Goal: Task Accomplishment & Management: Manage account settings

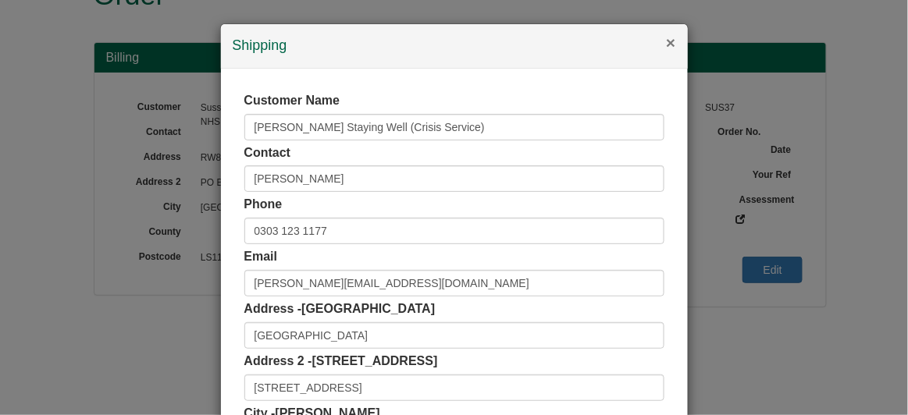
click at [666, 44] on button "×" at bounding box center [670, 42] width 9 height 16
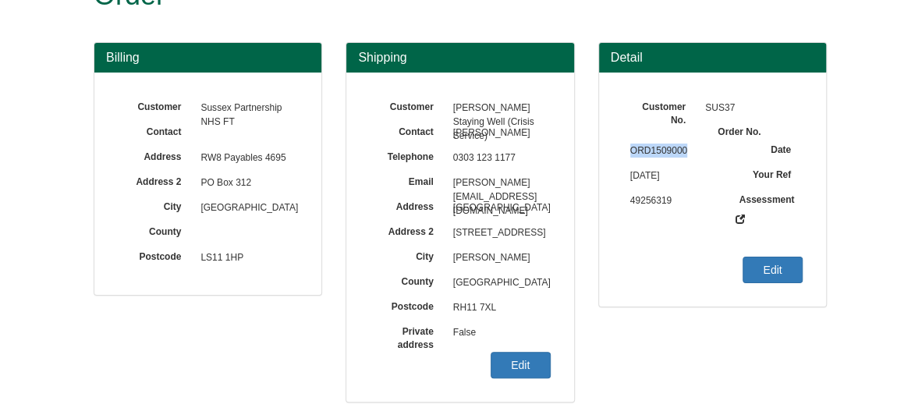
drag, startPoint x: 632, startPoint y: 149, endPoint x: 703, endPoint y: 145, distance: 71.1
click at [703, 145] on span "ORD1509000" at bounding box center [675, 151] width 105 height 25
copy span "ORD1509000"
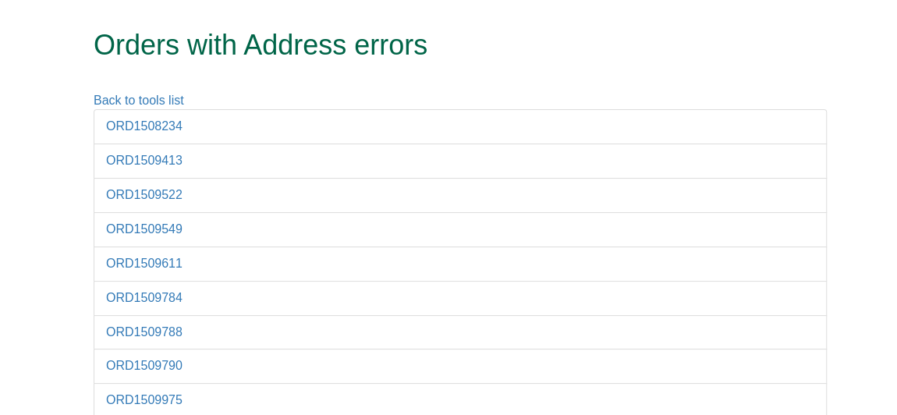
scroll to position [46, 0]
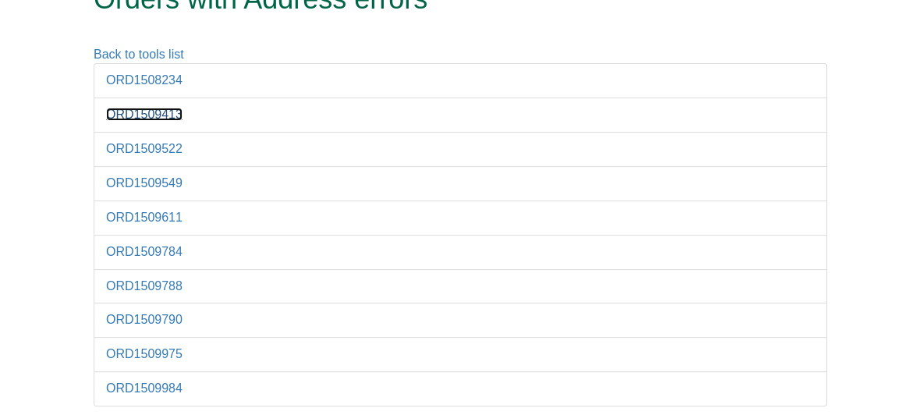
click at [171, 109] on link "ORD1509413" at bounding box center [144, 114] width 76 height 13
click at [151, 136] on li "ORD1509522" at bounding box center [461, 149] width 734 height 35
click at [155, 143] on link "ORD1509522" at bounding box center [144, 148] width 76 height 13
click at [174, 176] on link "ORD1509549" at bounding box center [144, 182] width 76 height 13
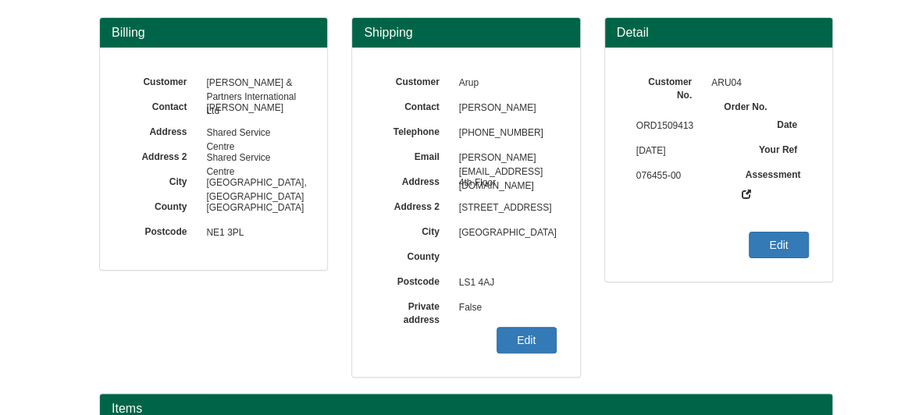
scroll to position [75, 0]
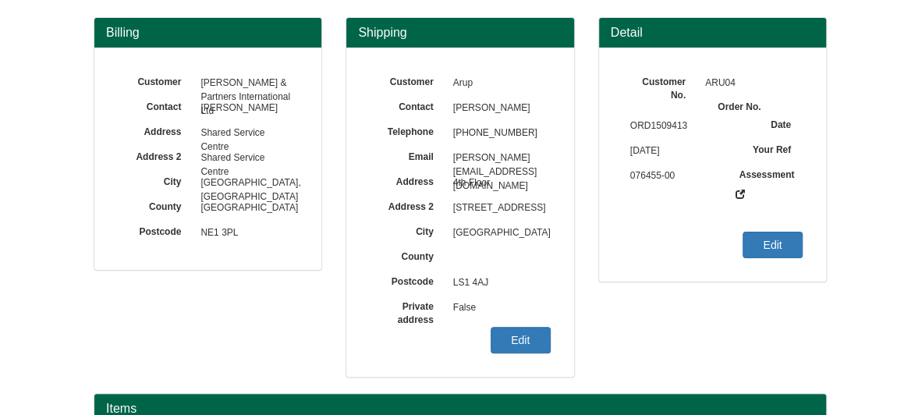
click at [531, 325] on div "Customer Arup Contact Leah Towers Telephone +44 113 301 5816 Email Leah.Towers@…" at bounding box center [460, 212] width 227 height 329
click at [534, 339] on link "Edit" at bounding box center [521, 340] width 60 height 27
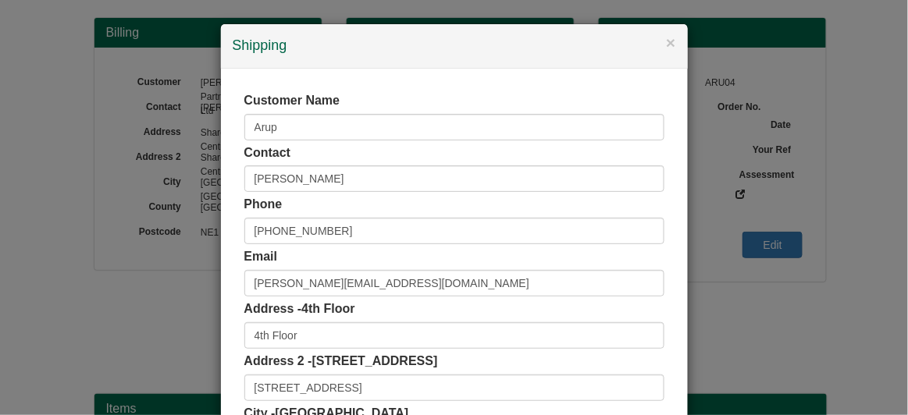
scroll to position [192, 0]
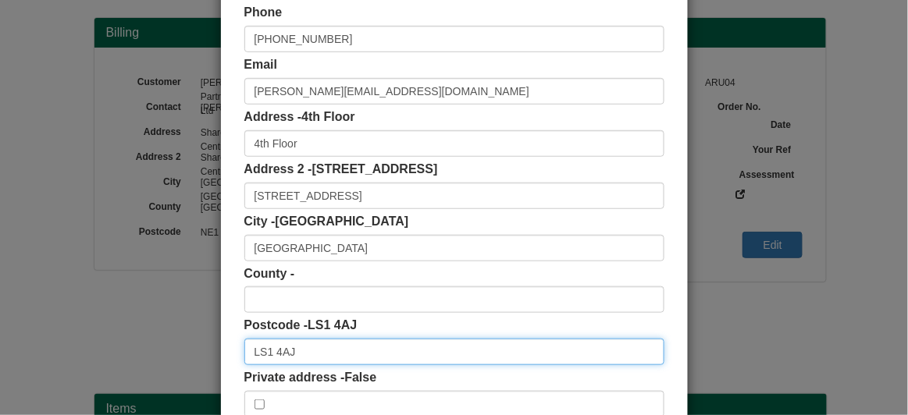
click at [366, 345] on input "LS1 4AJ" at bounding box center [454, 352] width 420 height 27
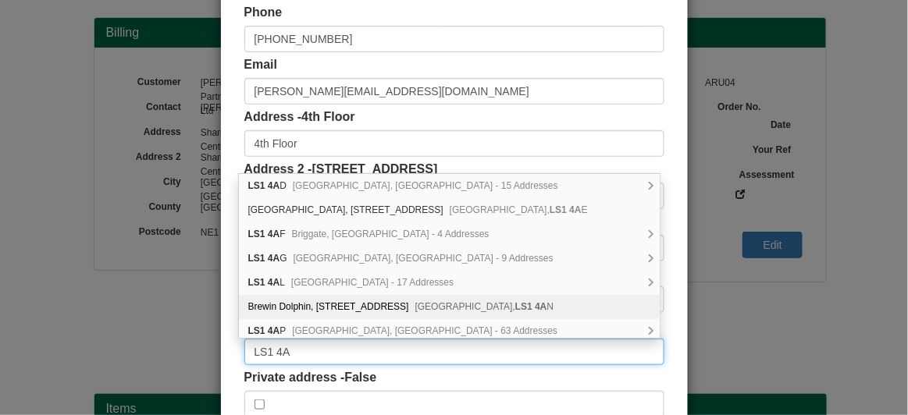
type input "LS1 4AJ"
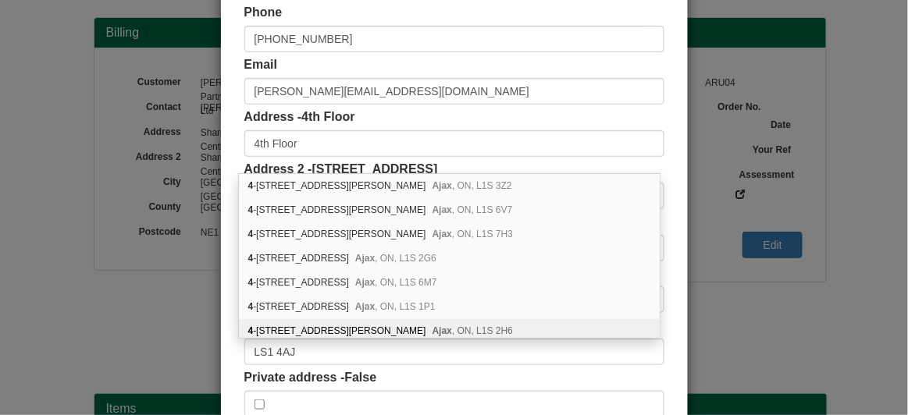
click at [325, 403] on span at bounding box center [454, 404] width 420 height 27
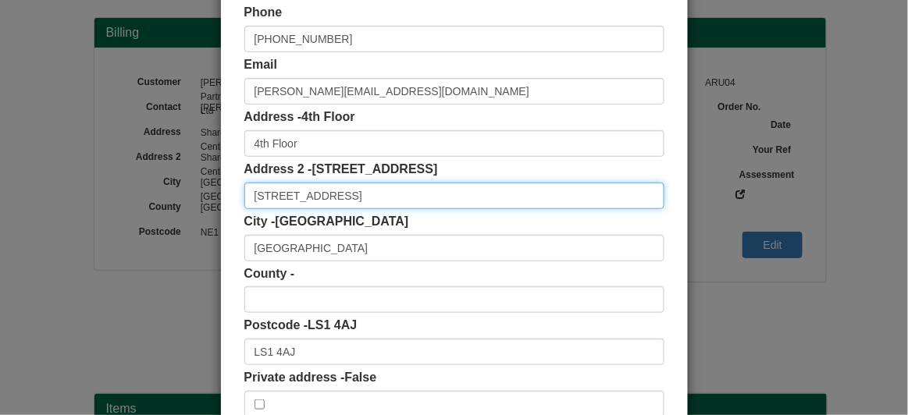
click at [354, 196] on input "12 Wellington Place" at bounding box center [454, 196] width 420 height 27
type input "12 Wellington Place"
drag, startPoint x: 248, startPoint y: 204, endPoint x: 105, endPoint y: 219, distance: 143.5
click at [105, 219] on div "× Shipping Customer Name Arup Contact Leah Towers Phone +44 113 301 5816 Email …" at bounding box center [454, 207] width 908 height 415
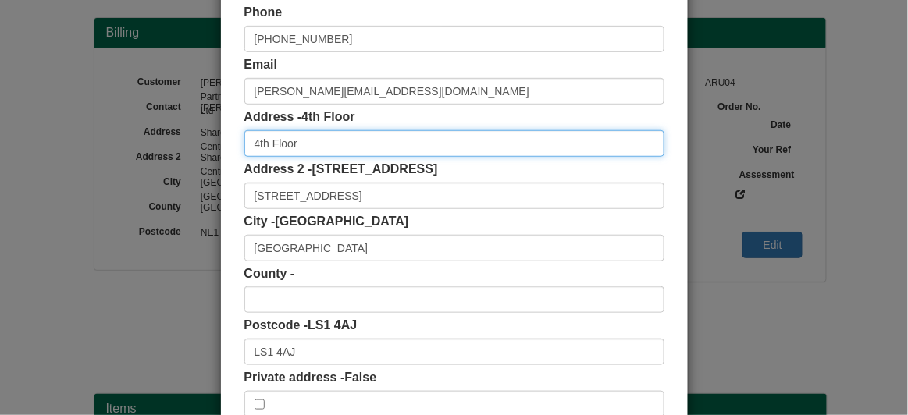
drag, startPoint x: 318, startPoint y: 143, endPoint x: 181, endPoint y: 157, distance: 137.3
click at [181, 157] on div "× Shipping Customer Name Arup Contact Leah Towers Phone +44 113 301 5816 Email …" at bounding box center [454, 207] width 908 height 415
paste input "12 Wellington Place"
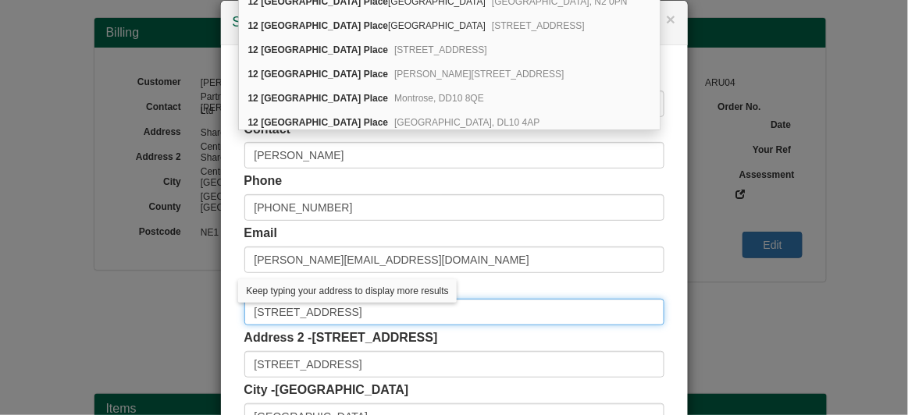
scroll to position [0, 0]
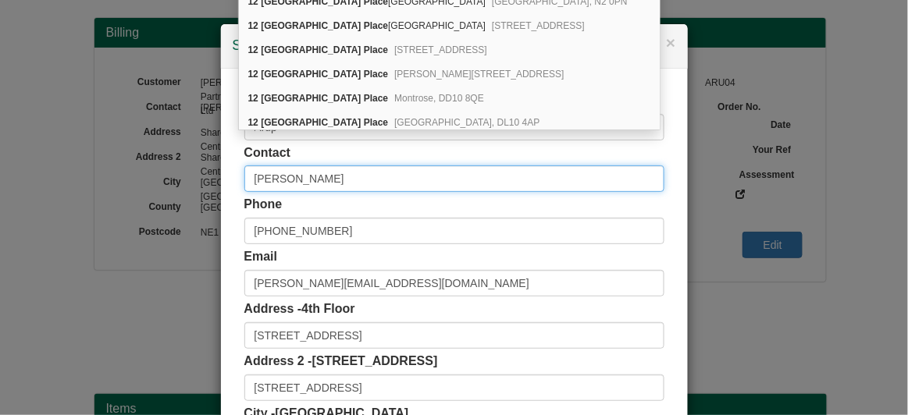
click at [354, 177] on input "Leah Towers" at bounding box center [454, 178] width 420 height 27
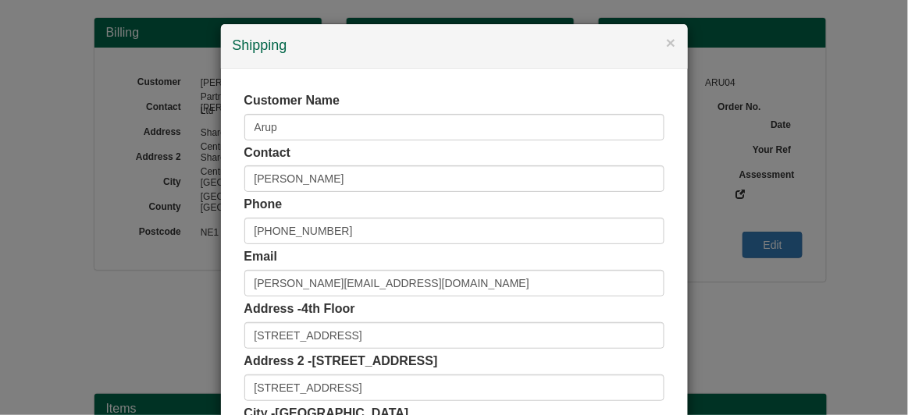
click at [353, 317] on div "Address - 4th Floor 12 Wellington Place" at bounding box center [454, 324] width 420 height 48
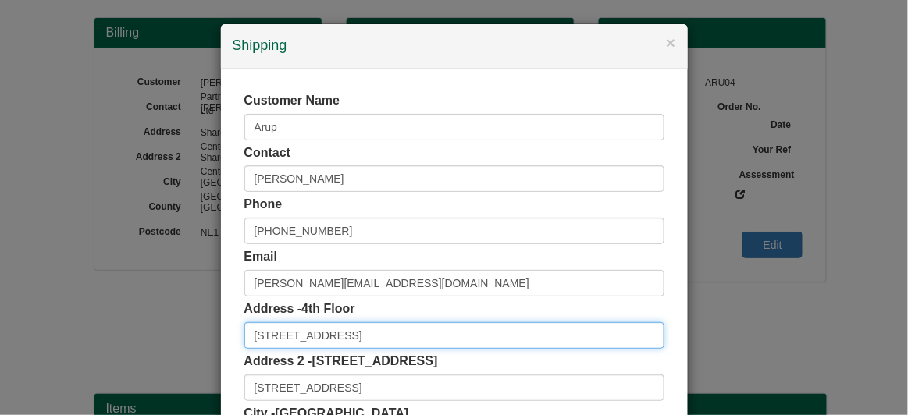
click at [357, 322] on input "12 Wellington Place" at bounding box center [454, 335] width 420 height 27
type input "12 Wellington Place"
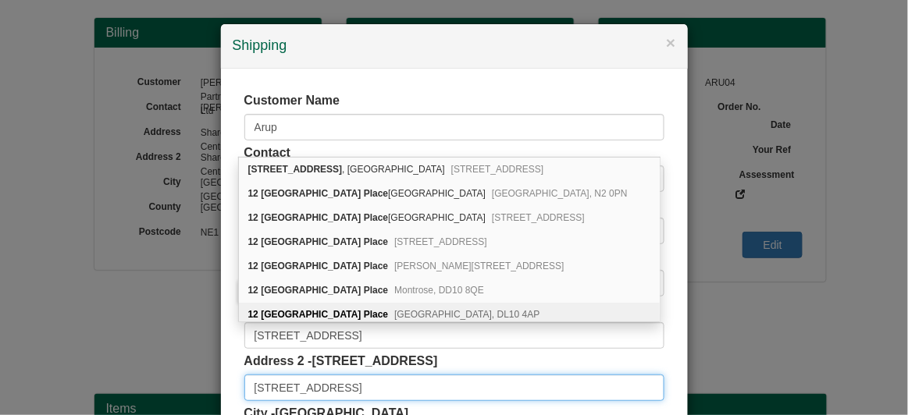
click at [368, 378] on input "12 Wellington Place" at bounding box center [454, 388] width 420 height 27
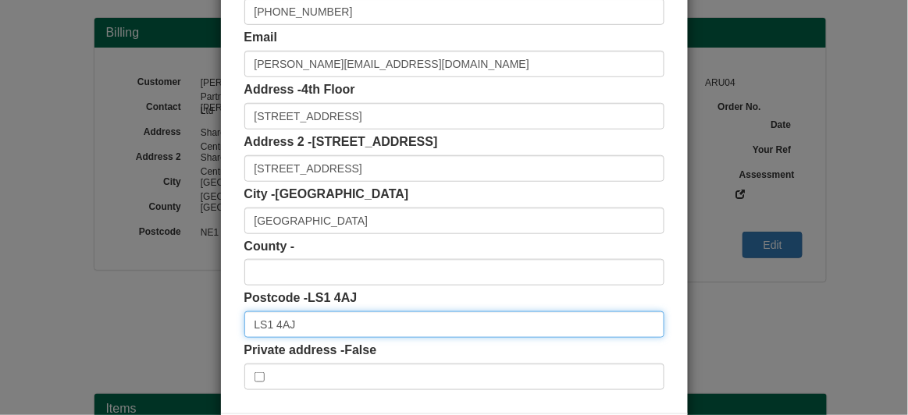
click at [322, 322] on input "LS1 4AJ" at bounding box center [454, 324] width 420 height 27
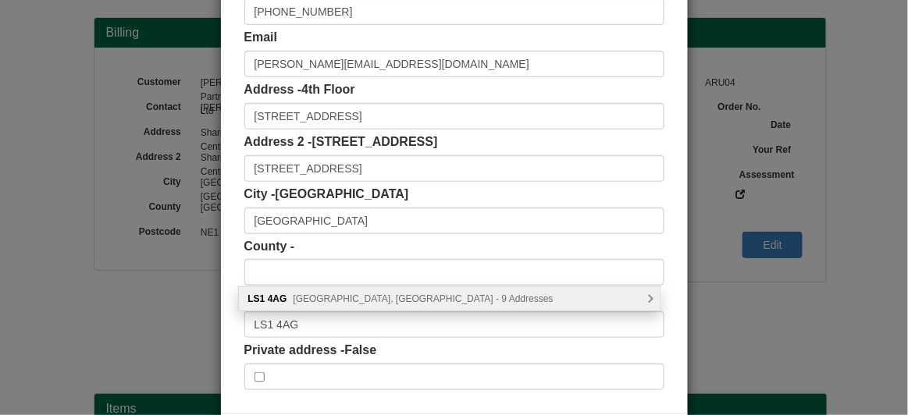
click at [318, 299] on span "Swinegate, Leeds - 9 Addresses" at bounding box center [423, 298] width 260 height 11
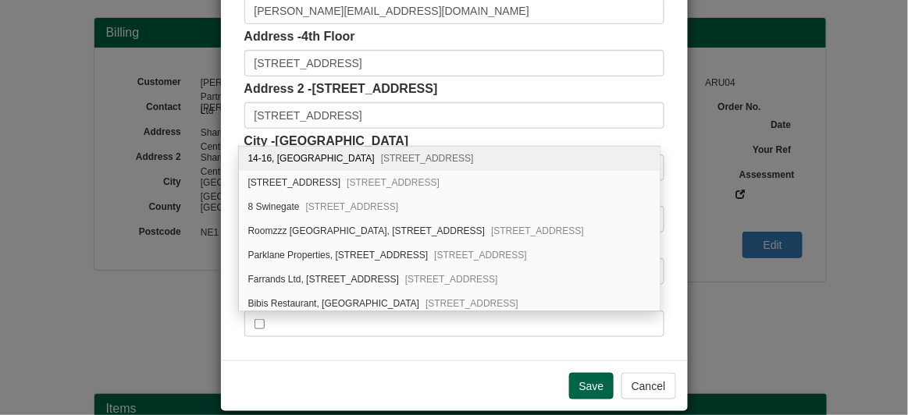
scroll to position [290, 0]
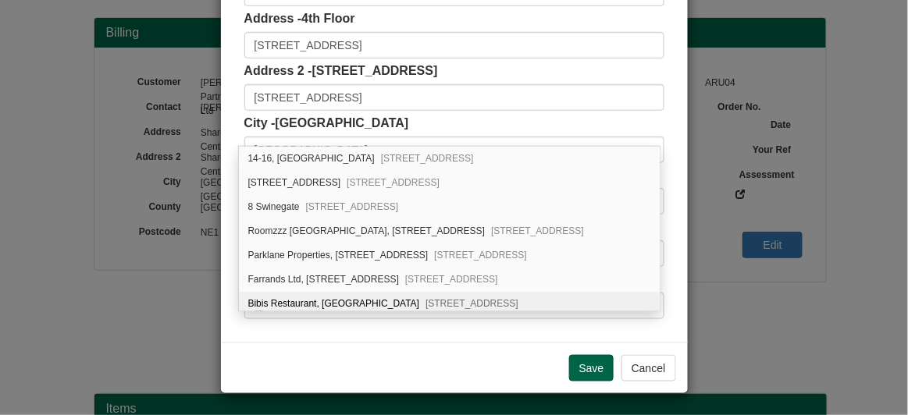
click at [342, 364] on div "Save Cancel" at bounding box center [454, 368] width 467 height 51
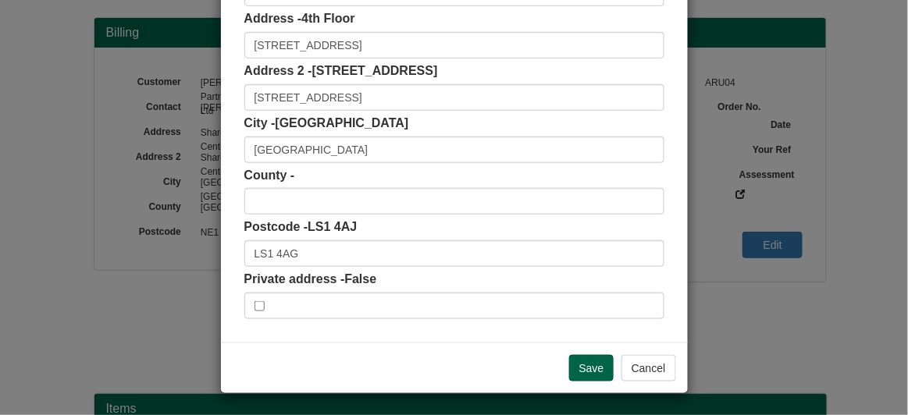
scroll to position [251, 0]
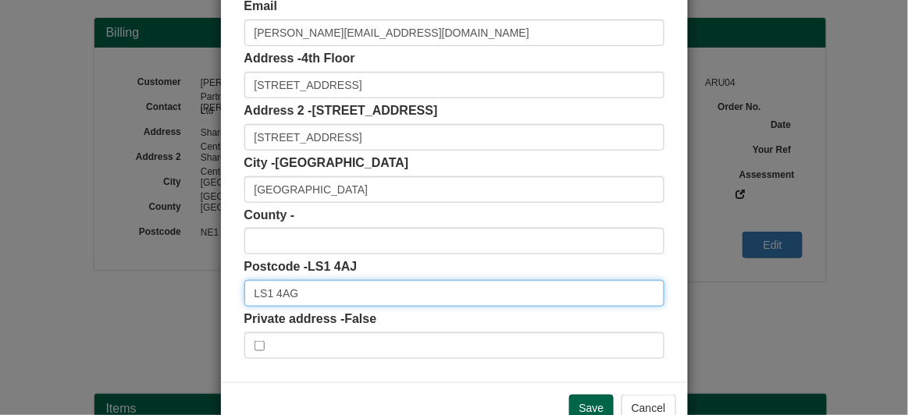
click at [348, 297] on input "LS1 4AG" at bounding box center [454, 293] width 420 height 27
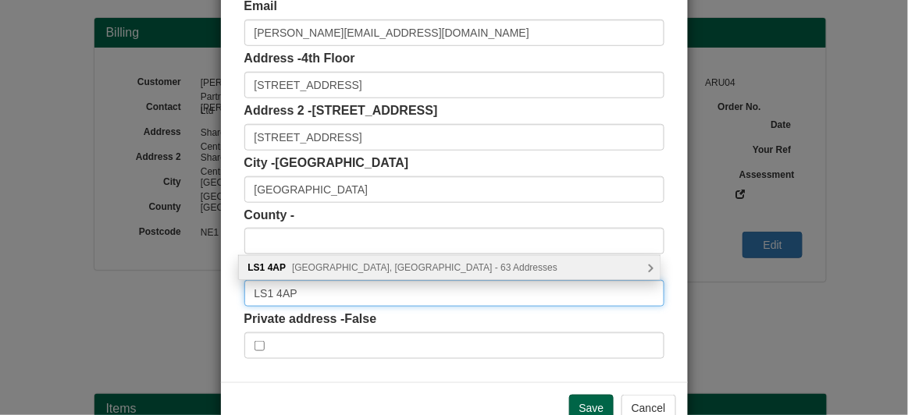
drag, startPoint x: 348, startPoint y: 297, endPoint x: 224, endPoint y: 287, distance: 124.4
click at [224, 287] on div "Customer Name Arup Contact Leah Towers Phone +44 113 301 5816 Email Leah.Towers…" at bounding box center [454, 100] width 467 height 564
type input "LS1 4AP"
click at [309, 265] on span "Wellington Place, Leeds - 63 Addresses" at bounding box center [424, 267] width 265 height 11
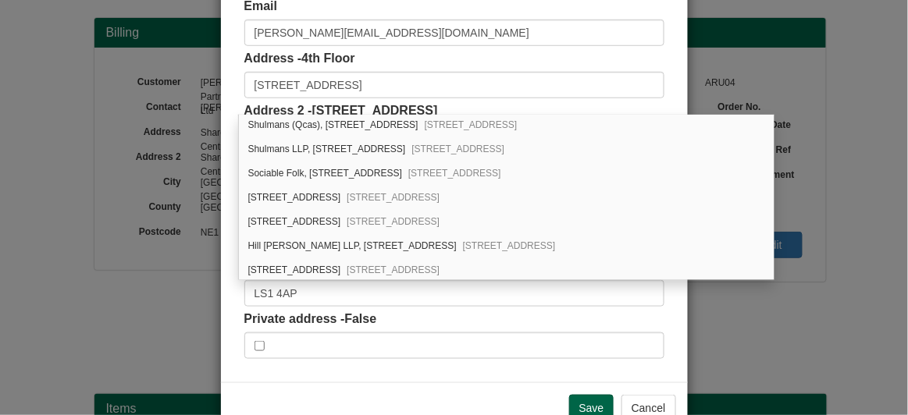
scroll to position [1344, 0]
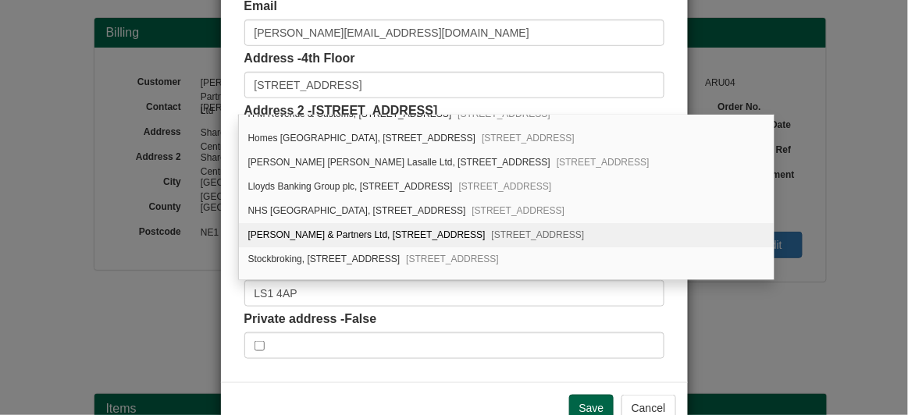
click at [343, 223] on div "Ove Arup & Partners Ltd, 11-12, Wellington Place Leeds, LS1 4AP" at bounding box center [506, 235] width 534 height 24
type input "Ove Arup & Partners Ltd"
type input "11-12 Wellington Place"
type input "West Yorkshire"
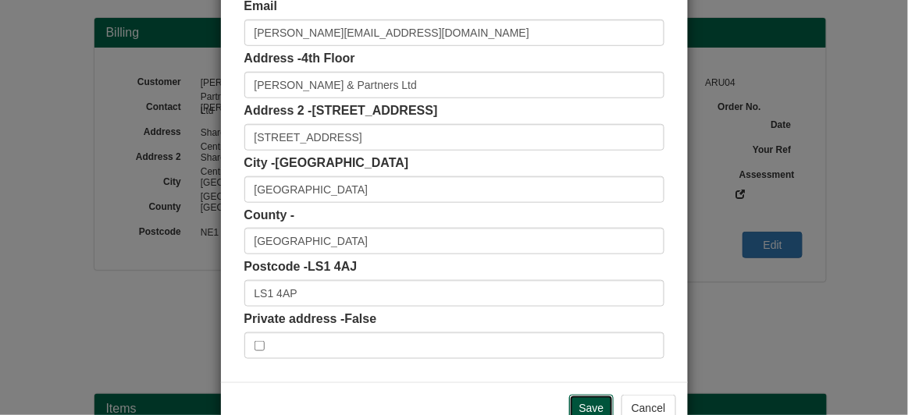
click at [605, 396] on input "Save" at bounding box center [591, 408] width 45 height 27
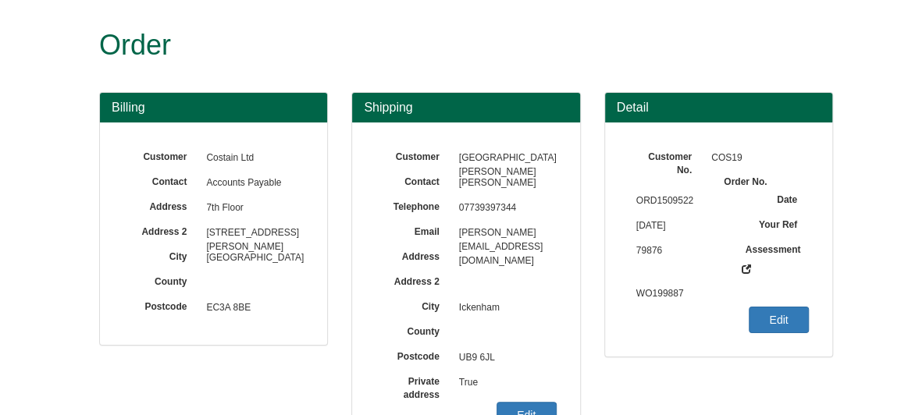
scroll to position [56, 0]
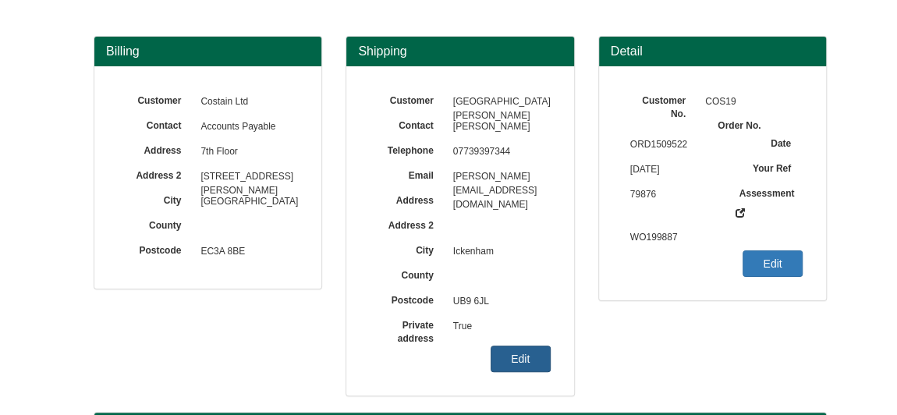
click at [537, 352] on link "Edit" at bounding box center [521, 359] width 60 height 27
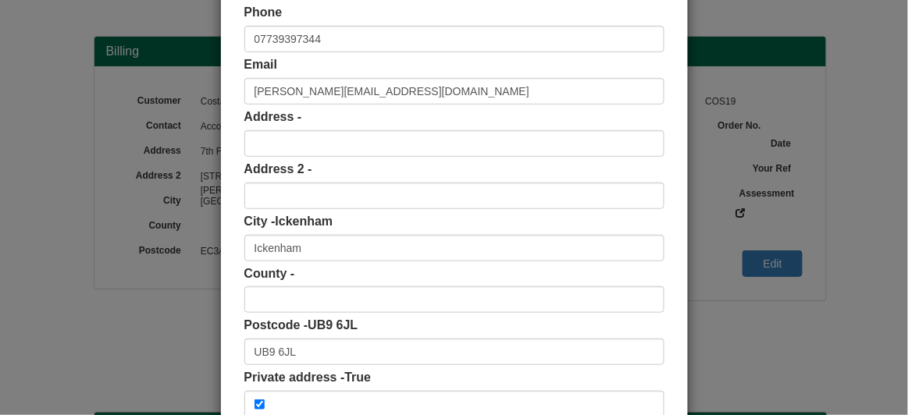
scroll to position [193, 0]
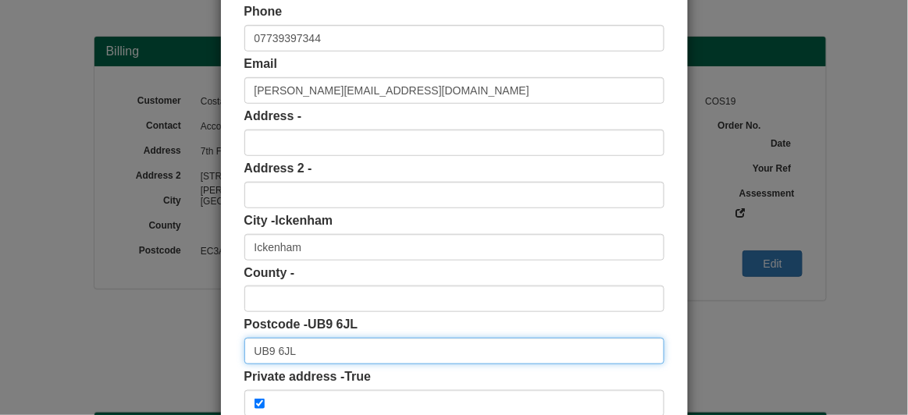
click at [371, 354] on input "UB9 6JL" at bounding box center [454, 351] width 420 height 27
type input "UB9 6JL"
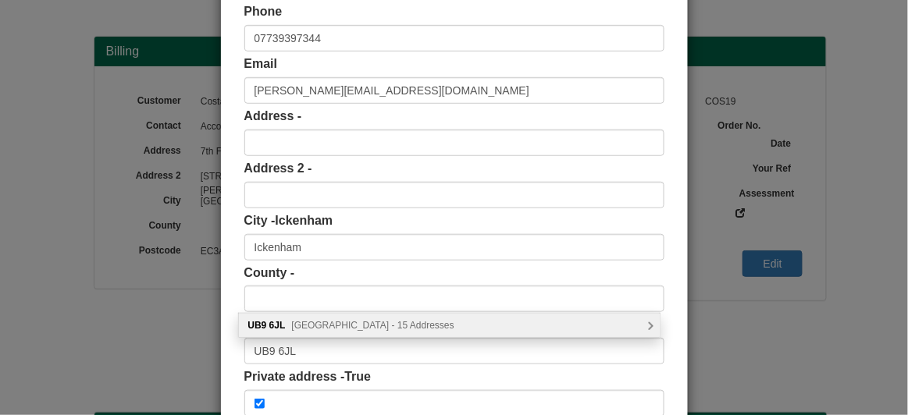
click at [360, 320] on span "Harvil Road, Uxbridge - 15 Addresses" at bounding box center [373, 325] width 162 height 11
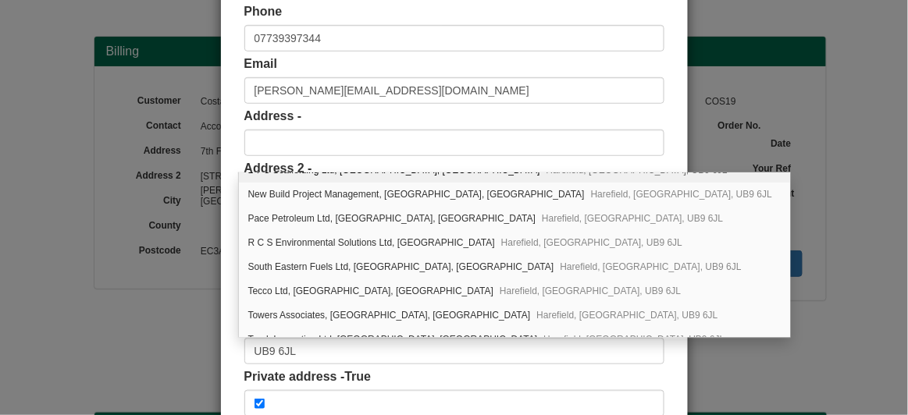
scroll to position [189, 0]
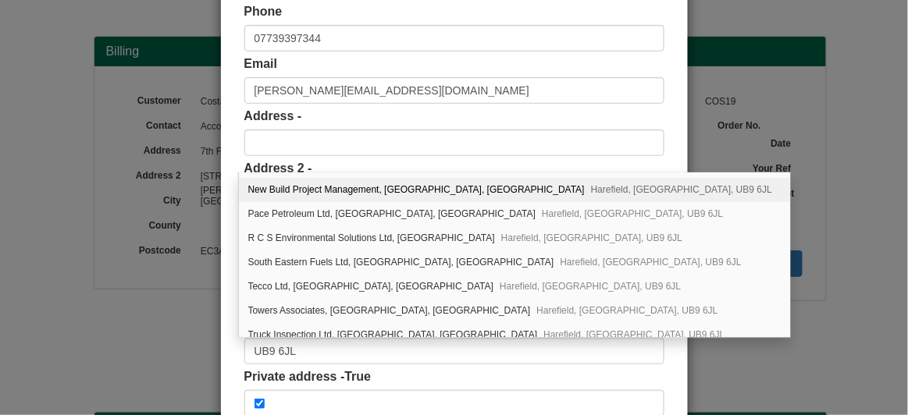
click at [509, 69] on div "Email francis.githaiga@scsrailways.co.uk" at bounding box center [454, 79] width 420 height 48
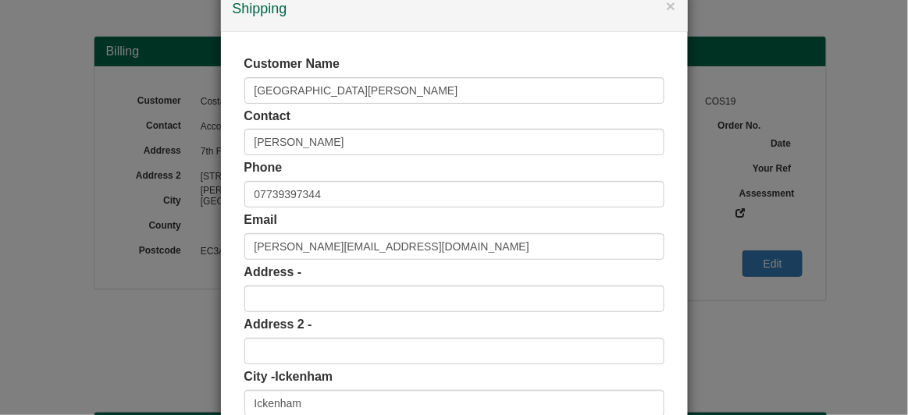
scroll to position [36, 0]
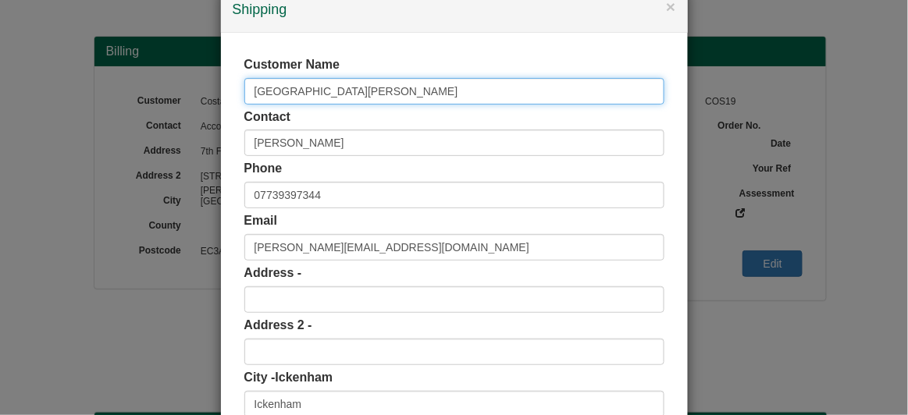
click at [276, 91] on input "Copthall Tunnell South" at bounding box center [454, 91] width 420 height 27
drag, startPoint x: 366, startPoint y: 98, endPoint x: 229, endPoint y: 98, distance: 136.6
click at [229, 98] on div "Customer Name Copthall Tunnell South Contact Francis Githaiga Phone 07739397344…" at bounding box center [454, 315] width 467 height 564
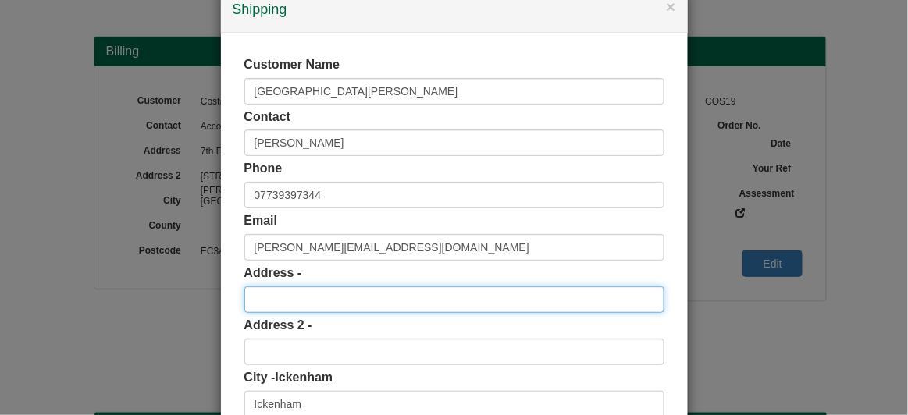
scroll to position [0, 0]
click at [296, 300] on input "text" at bounding box center [454, 299] width 420 height 27
paste input "Copthall Tunnell South"
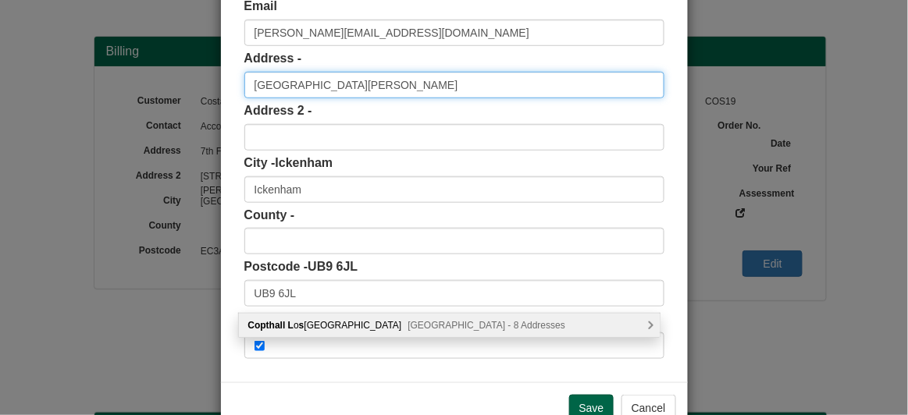
scroll to position [249, 0]
click at [327, 88] on input "Copthall Tunnell South" at bounding box center [454, 86] width 420 height 27
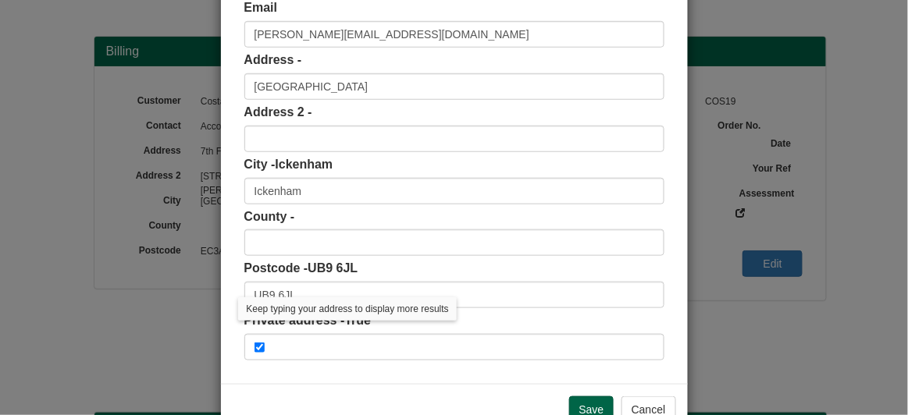
click at [322, 122] on div "Address 2 -" at bounding box center [454, 128] width 420 height 48
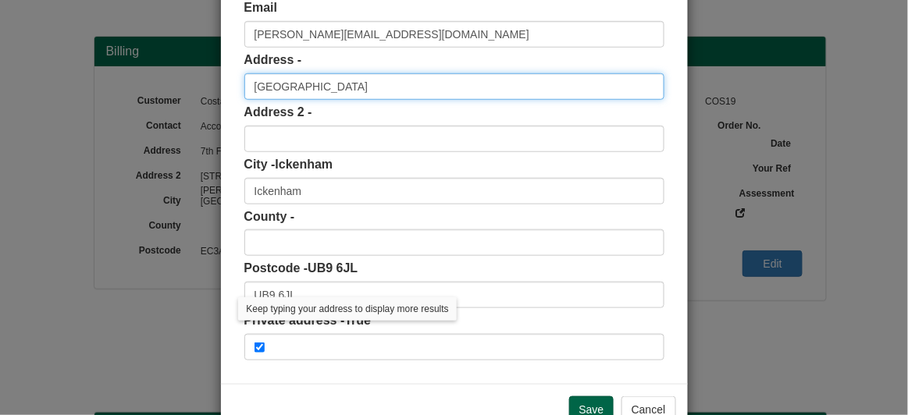
click at [355, 86] on input "Cophall Tunnel South" at bounding box center [454, 86] width 420 height 27
type input "Cophall Tunnel South"
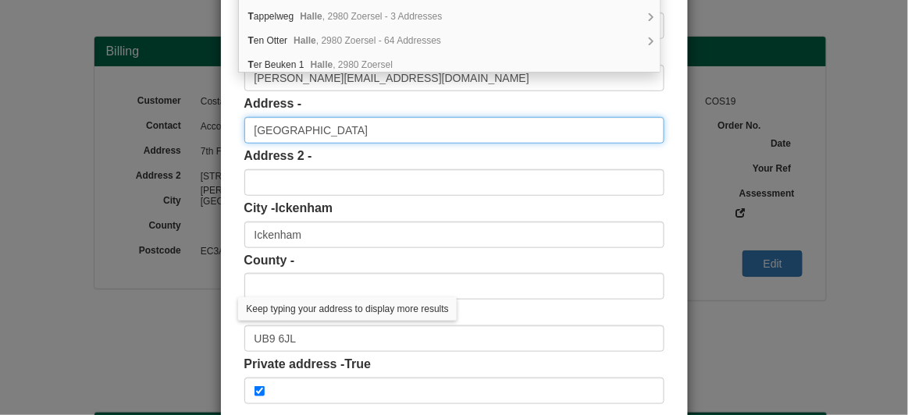
scroll to position [203, 0]
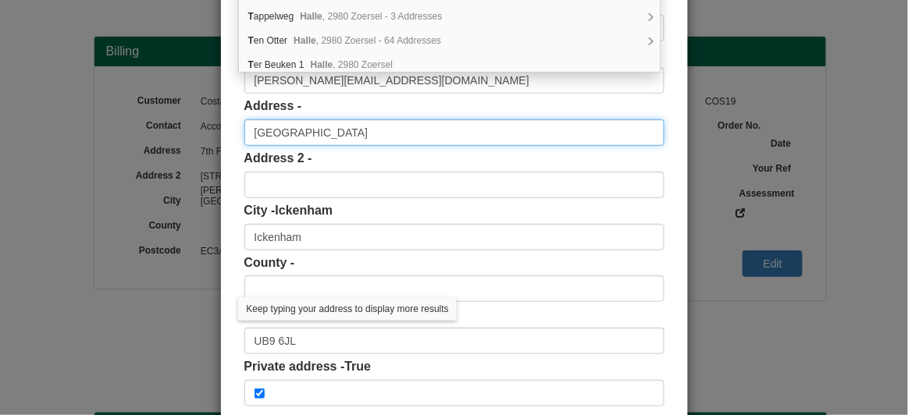
click at [378, 123] on input "Cophall Tunnel South" at bounding box center [454, 132] width 420 height 27
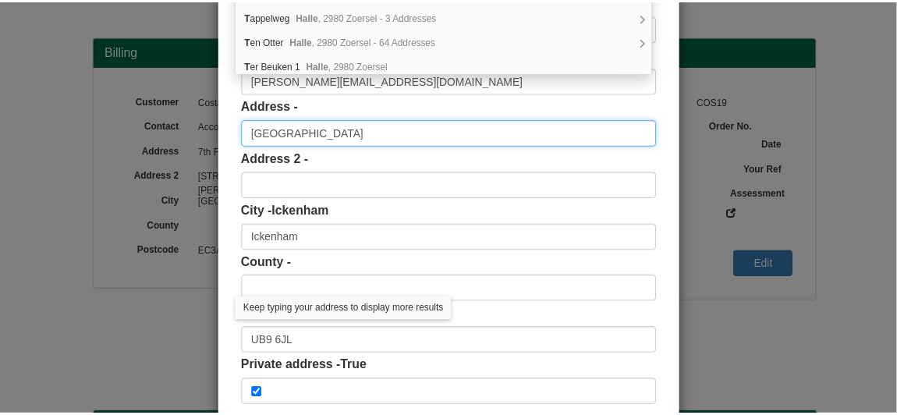
scroll to position [0, 0]
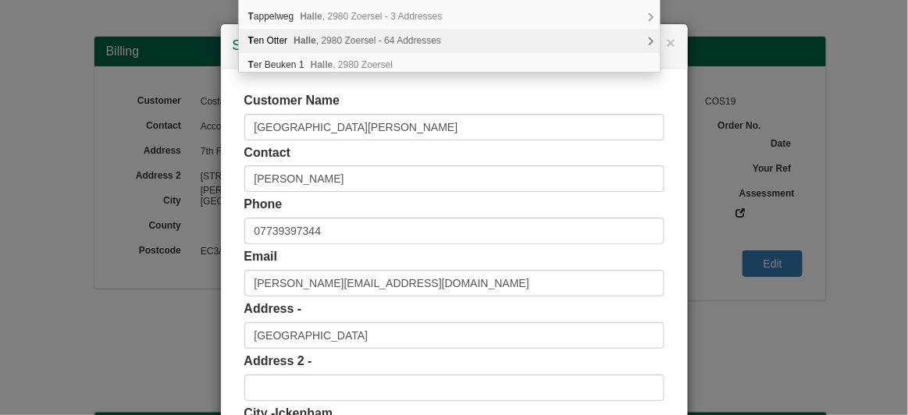
click at [674, 38] on div "× Shipping" at bounding box center [454, 46] width 467 height 44
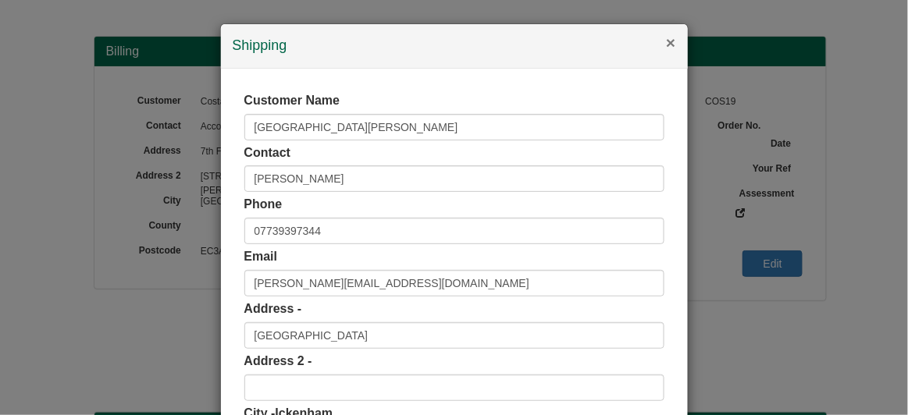
click at [666, 37] on button "×" at bounding box center [670, 42] width 9 height 16
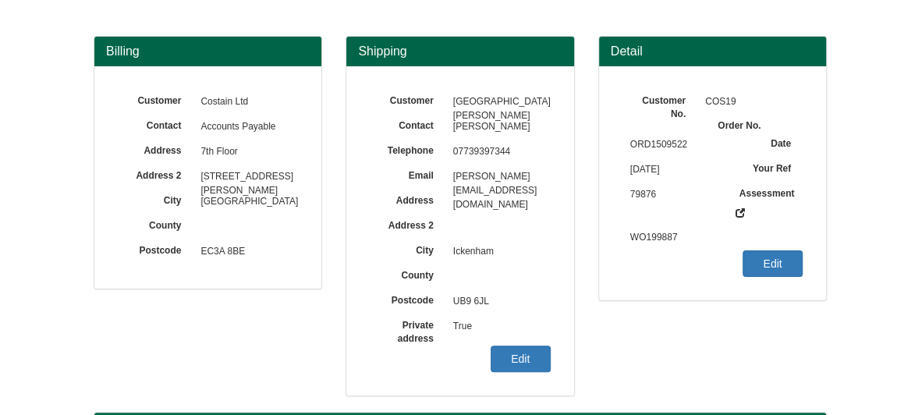
click at [506, 343] on div "Customer Copthall Tunnell South Contact Francis Githaiga Telephone 07739397344 …" at bounding box center [460, 230] width 227 height 329
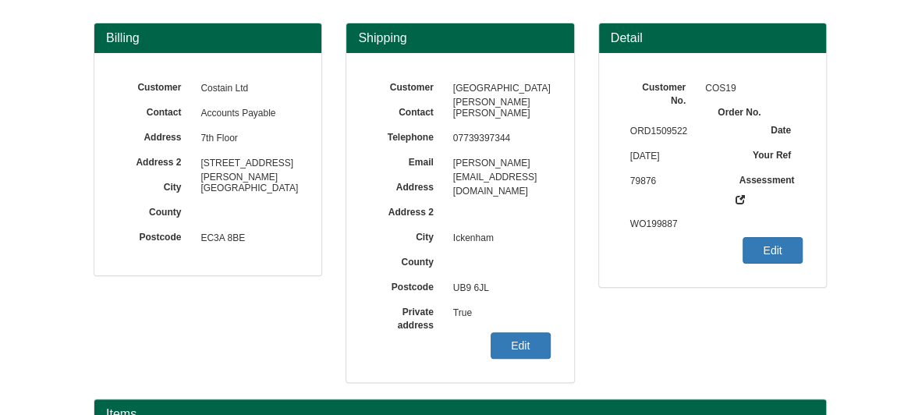
scroll to position [66, 0]
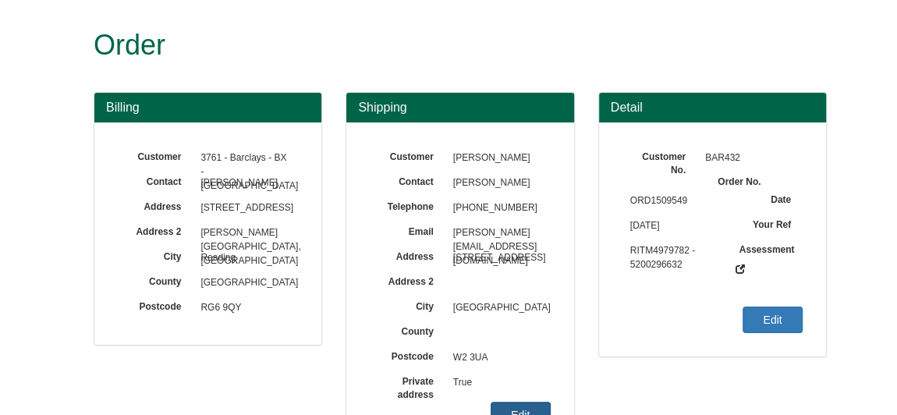
click at [523, 403] on link "Edit" at bounding box center [521, 415] width 60 height 27
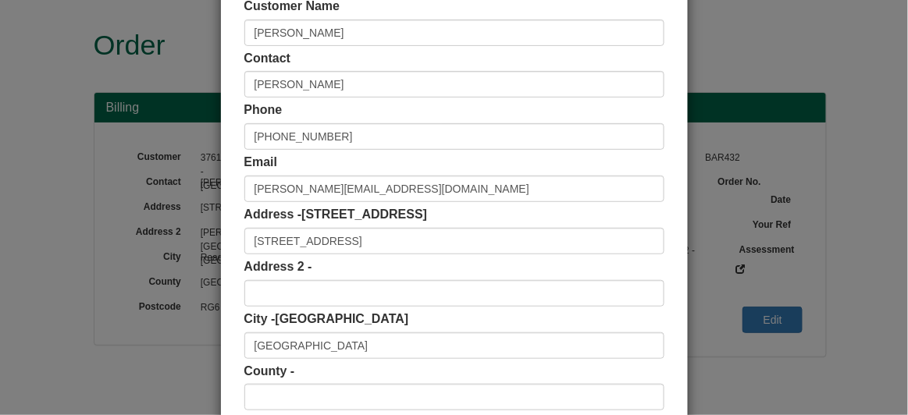
scroll to position [224, 0]
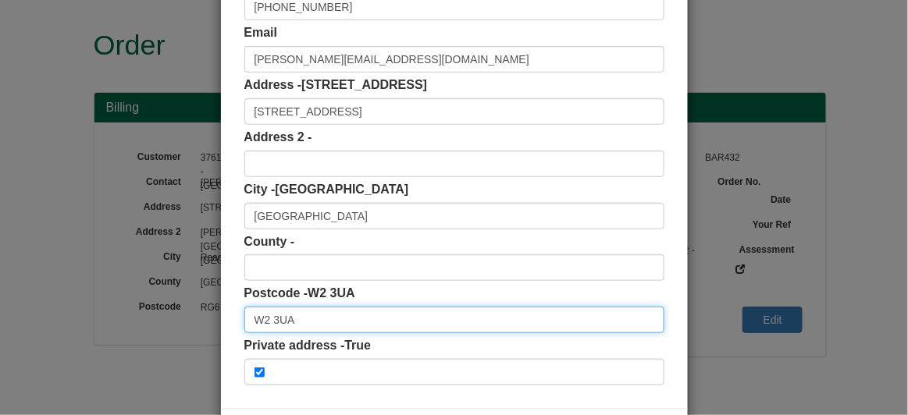
click at [296, 315] on input "W2 3UA" at bounding box center [454, 320] width 420 height 27
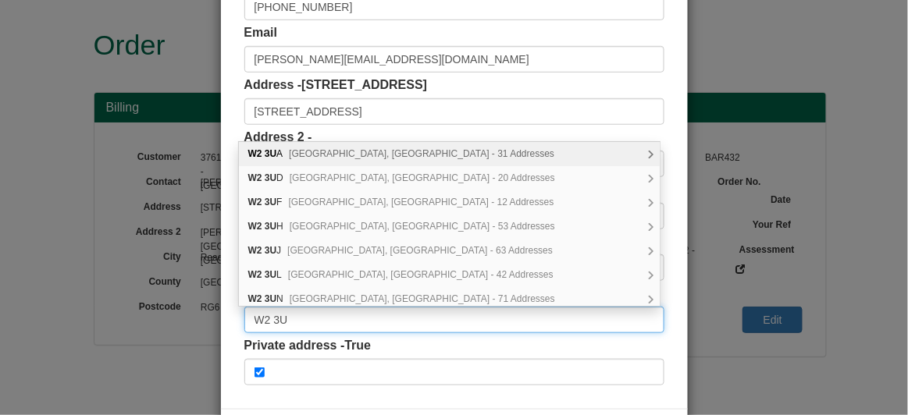
type input "W2 3UA"
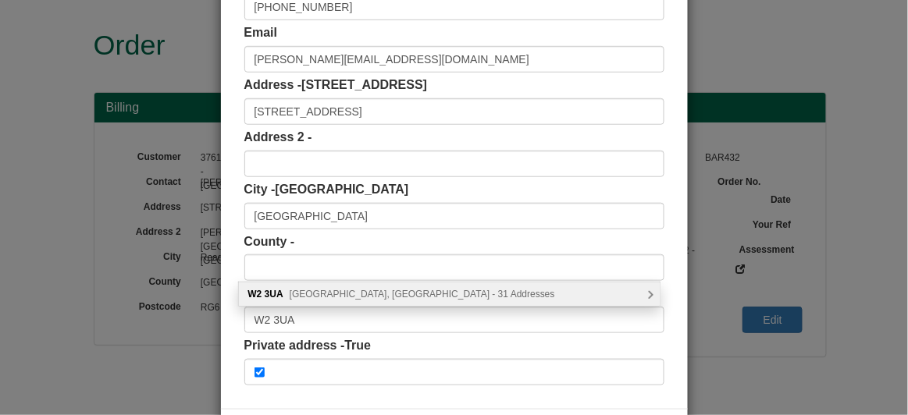
click at [302, 284] on div "[STREET_ADDRESS] Addresses" at bounding box center [449, 294] width 421 height 23
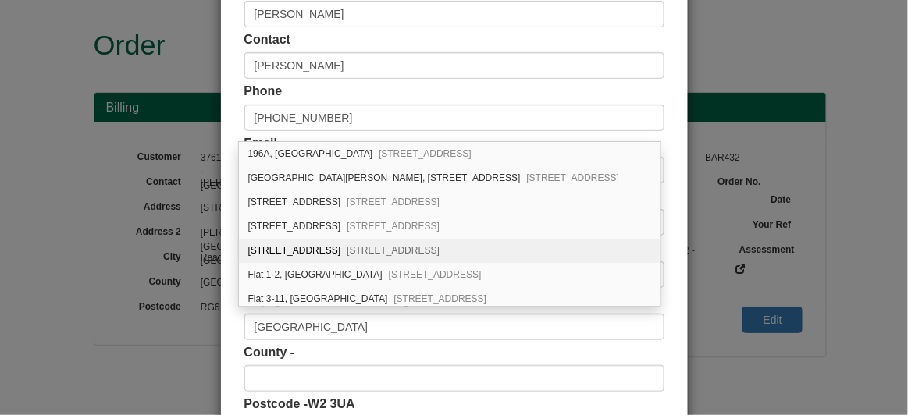
scroll to position [48, 0]
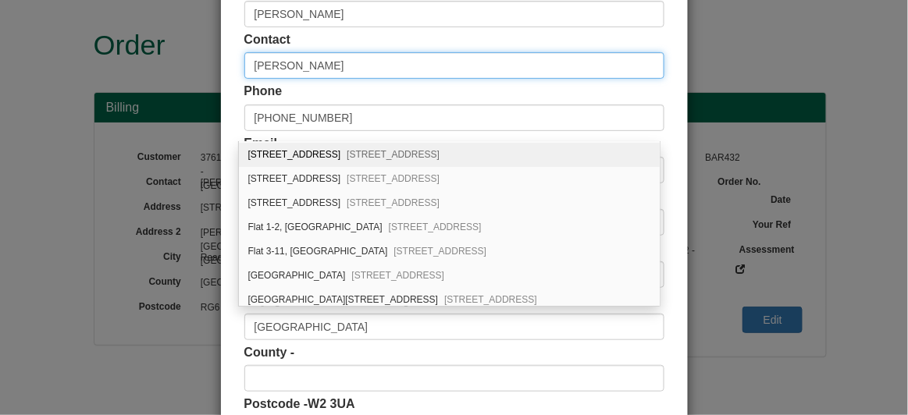
click at [643, 76] on input "[PERSON_NAME]" at bounding box center [454, 65] width 420 height 27
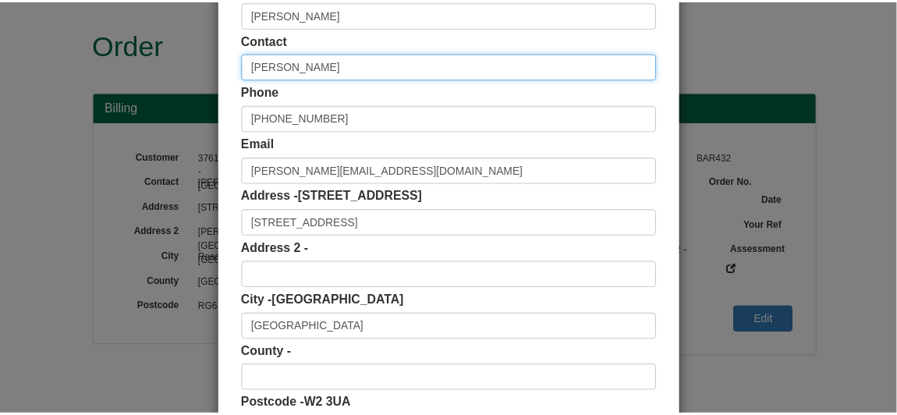
scroll to position [0, 0]
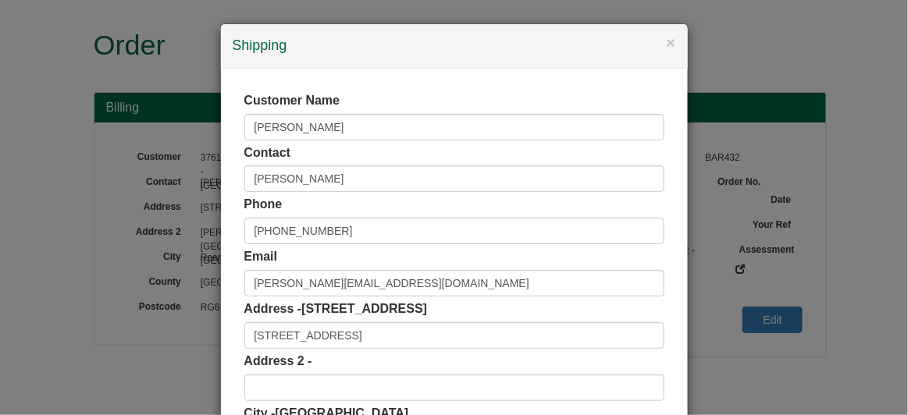
click at [666, 31] on div "× Shipping" at bounding box center [454, 46] width 467 height 44
click at [669, 44] on button "×" at bounding box center [670, 42] width 9 height 16
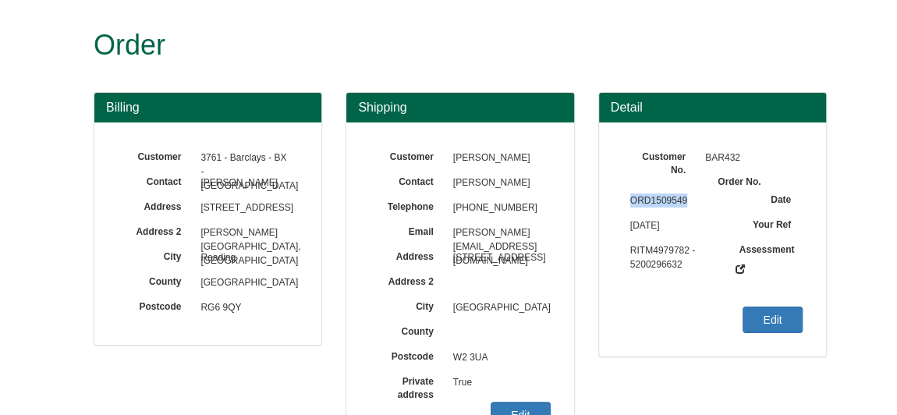
drag, startPoint x: 687, startPoint y: 200, endPoint x: 631, endPoint y: 202, distance: 56.2
click at [631, 202] on span "ORD1509549" at bounding box center [675, 201] width 105 height 25
copy span "ORD1509549"
